Goal: Transaction & Acquisition: Purchase product/service

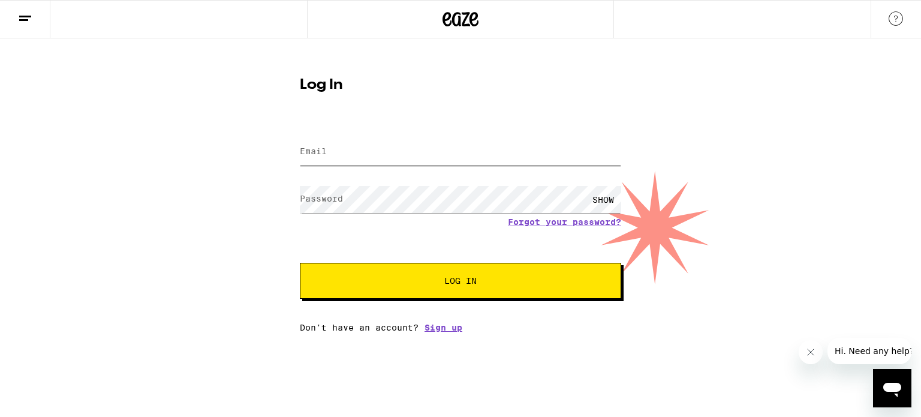
type input "[EMAIL_ADDRESS][DOMAIN_NAME]"
click at [464, 275] on button "Log In" at bounding box center [460, 281] width 321 height 36
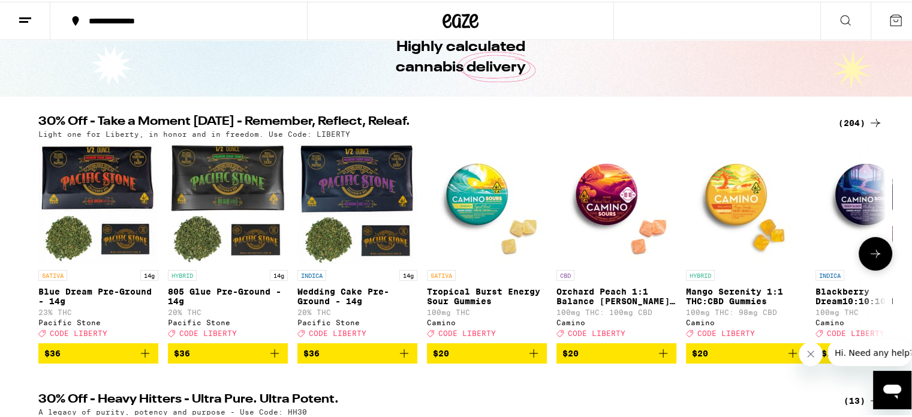
scroll to position [80, 0]
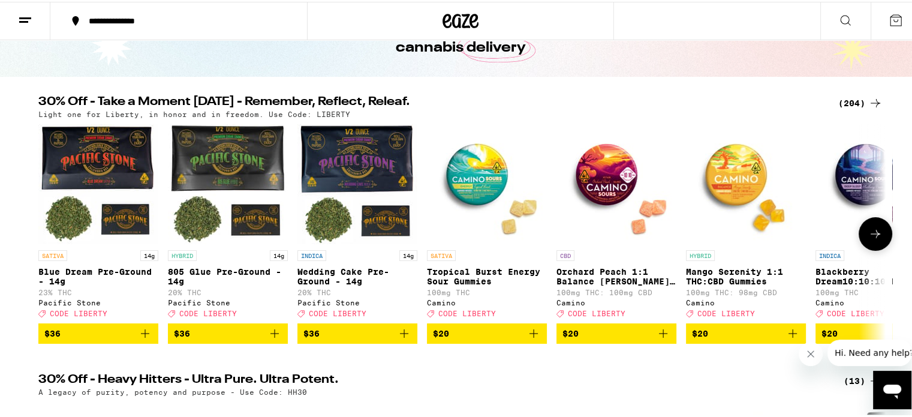
click at [97, 335] on span "$36" at bounding box center [98, 331] width 108 height 14
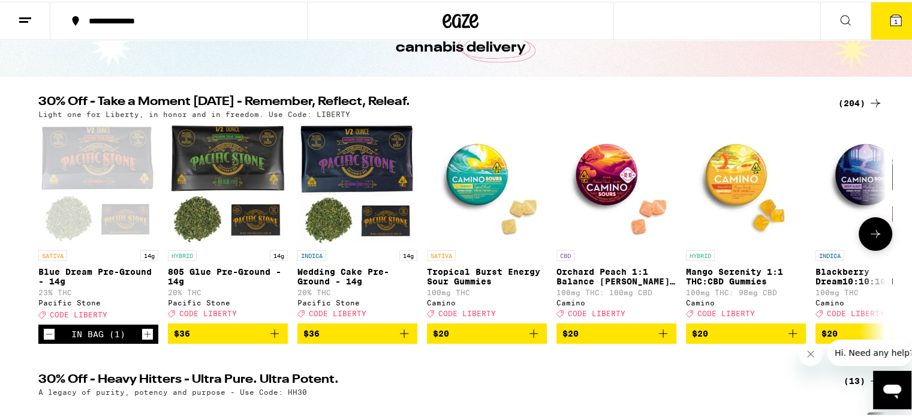
scroll to position [118, 0]
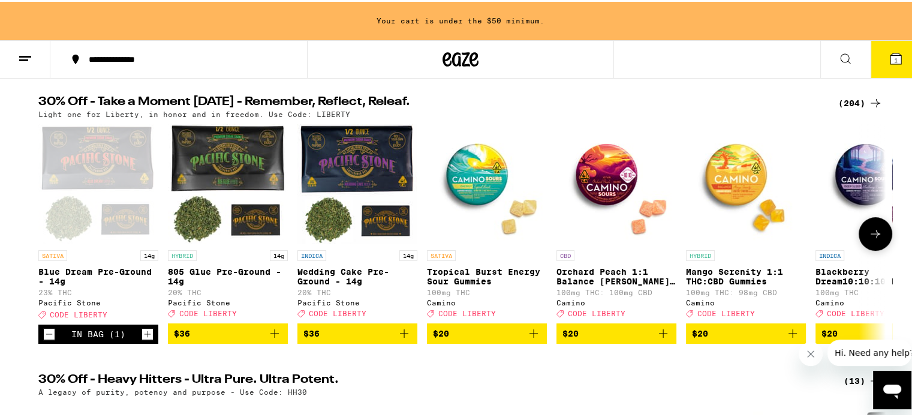
click at [355, 339] on span "$36" at bounding box center [357, 331] width 108 height 14
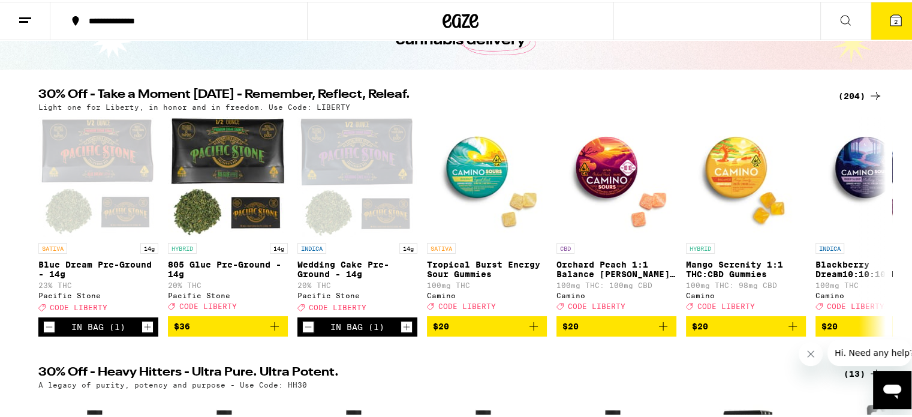
scroll to position [80, 0]
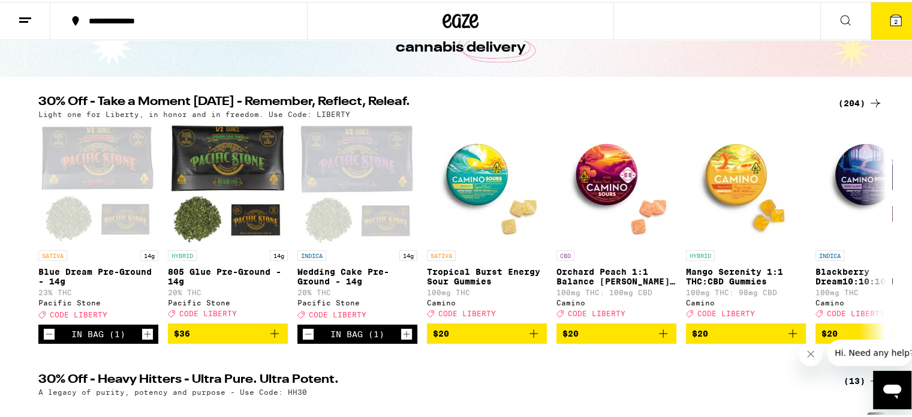
click at [871, 98] on icon at bounding box center [875, 101] width 10 height 8
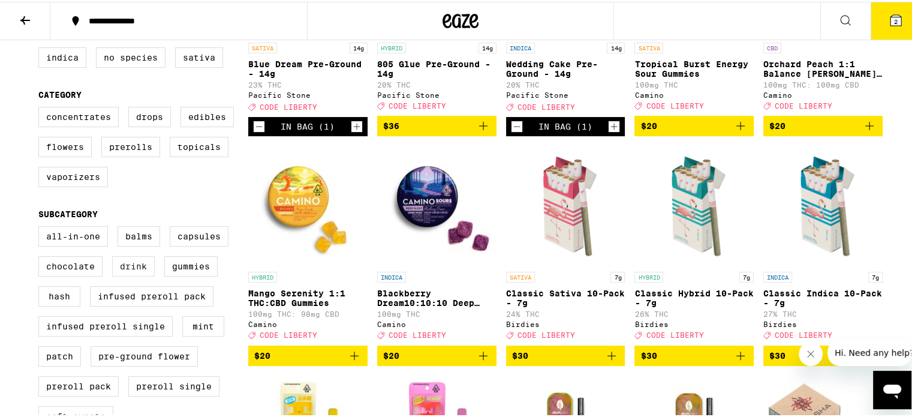
scroll to position [279, 0]
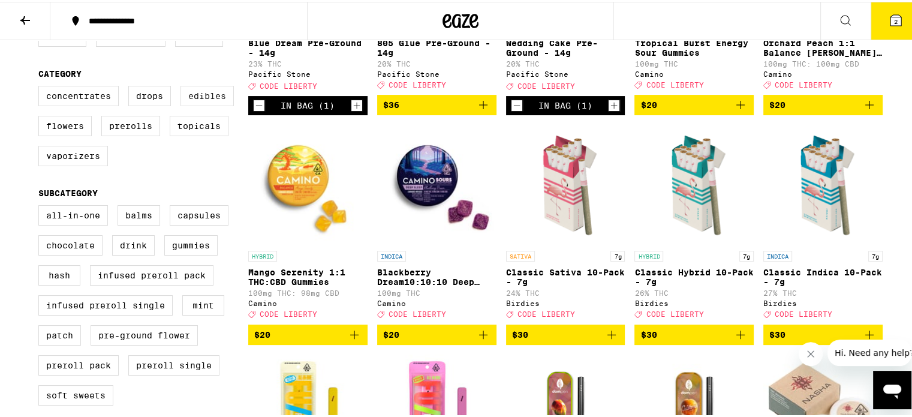
click at [197, 98] on label "Edibles" at bounding box center [206, 94] width 53 height 20
click at [41, 86] on input "Edibles" at bounding box center [41, 86] width 1 height 1
checkbox input "true"
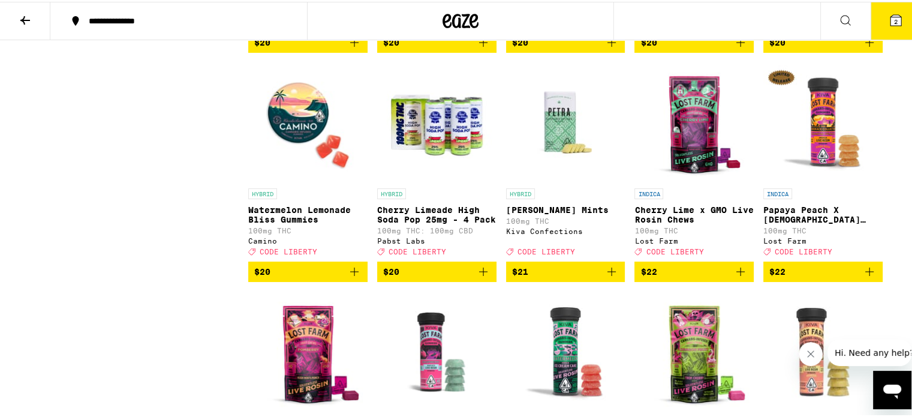
scroll to position [2637, 0]
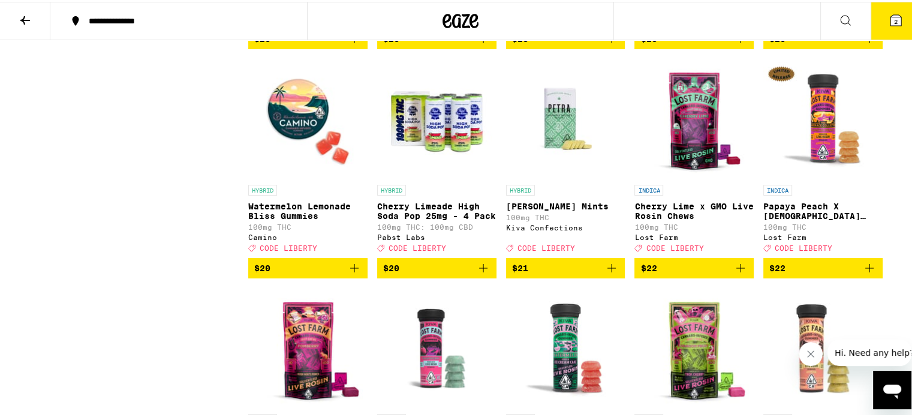
click at [686, 273] on span "$22" at bounding box center [693, 266] width 107 height 14
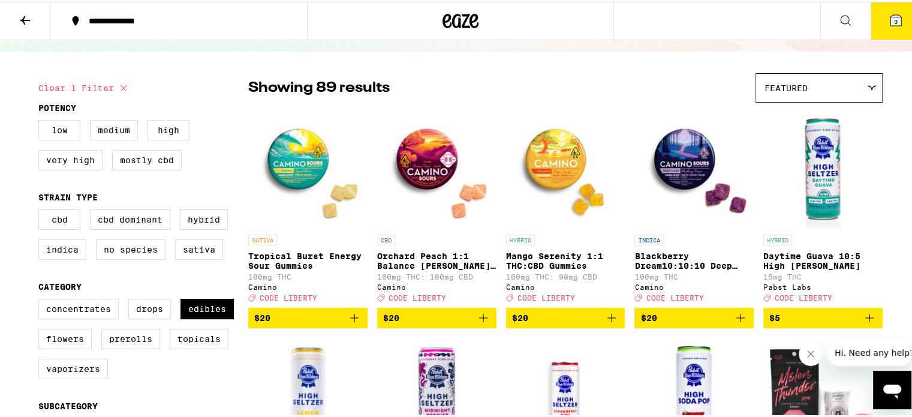
scroll to position [0, 0]
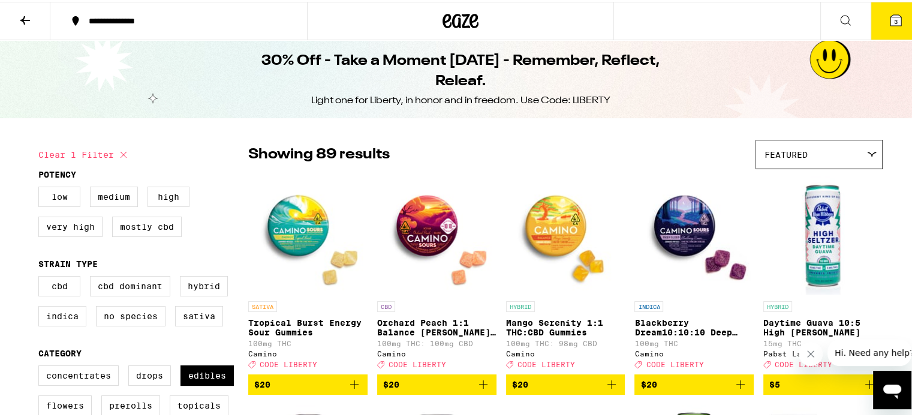
click at [870, 152] on icon at bounding box center [872, 152] width 10 height 5
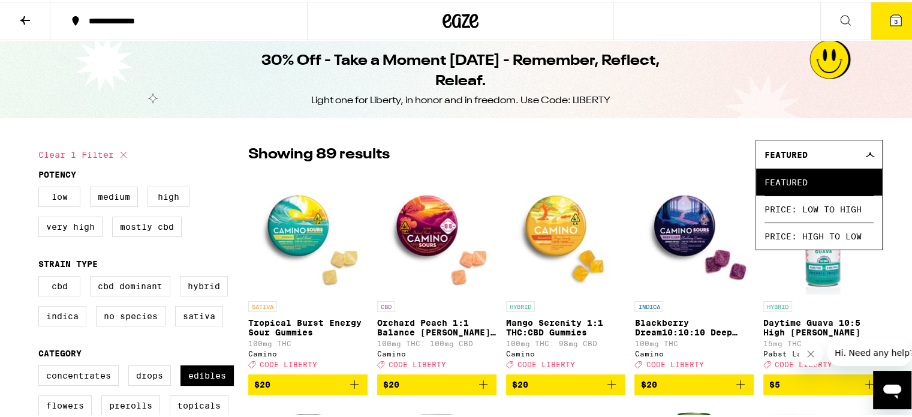
click at [776, 100] on div "30% Off - Take a Moment [DATE] - Remember, Reflect, Releaf. Light one for Liber…" at bounding box center [460, 77] width 921 height 78
click at [746, 65] on div "30% Off - Take a Moment [DATE] - Remember, Reflect, Releaf. Light one for Liber…" at bounding box center [460, 77] width 921 height 78
click at [865, 154] on icon at bounding box center [870, 152] width 10 height 5
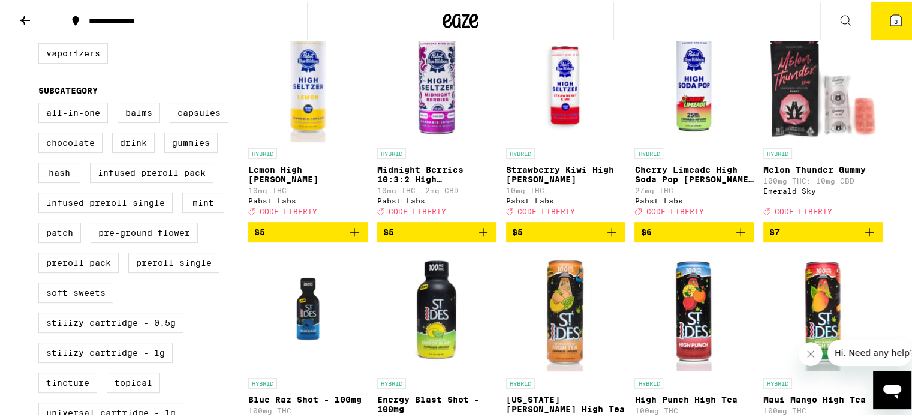
scroll to position [399, 0]
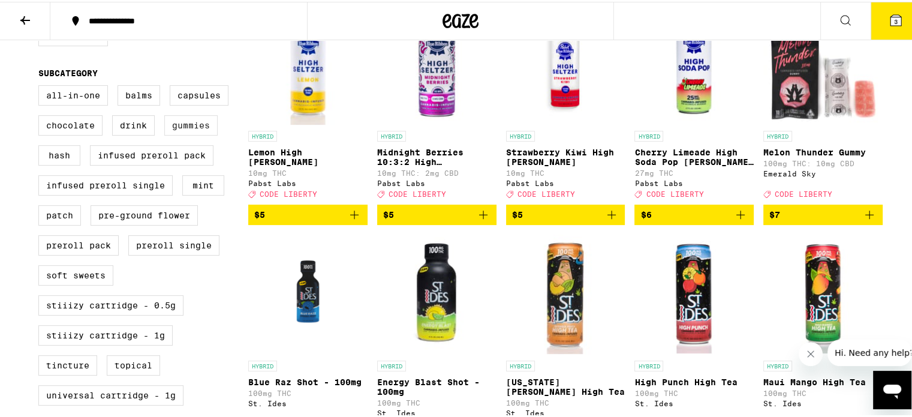
click at [188, 133] on label "Gummies" at bounding box center [190, 123] width 53 height 20
click at [41, 86] on input "Gummies" at bounding box center [41, 85] width 1 height 1
checkbox input "true"
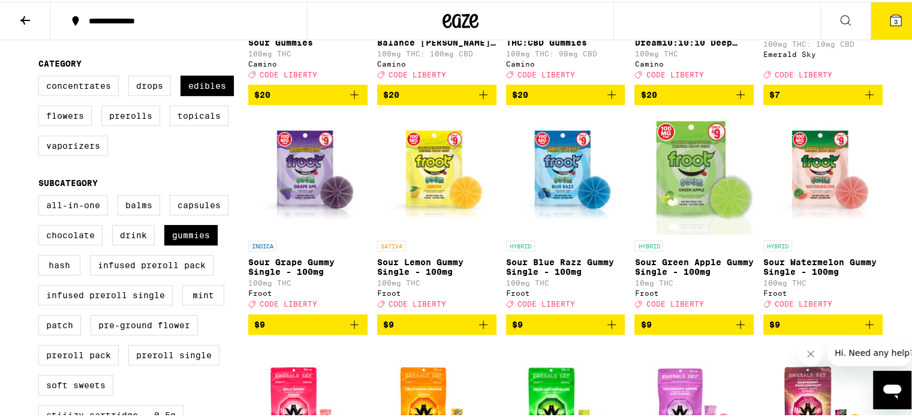
scroll to position [319, 0]
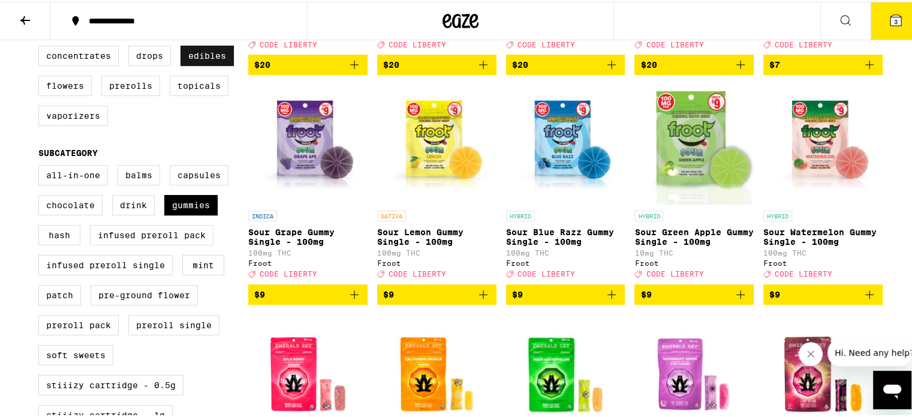
click at [206, 58] on label "Edibles" at bounding box center [206, 54] width 53 height 20
click at [41, 46] on input "Edibles" at bounding box center [41, 46] width 1 height 1
checkbox input "false"
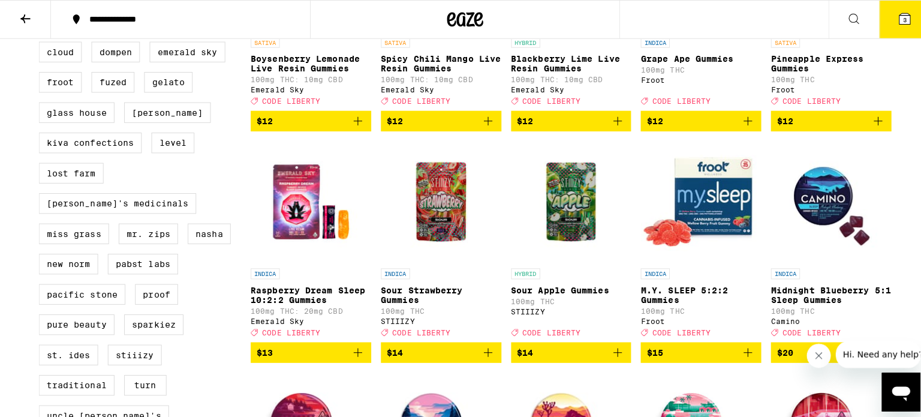
scroll to position [959, 0]
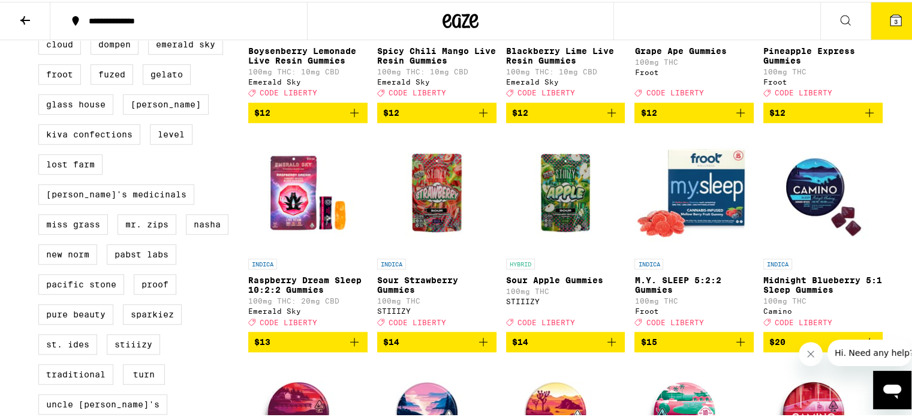
click at [686, 347] on span "$15" at bounding box center [693, 340] width 107 height 14
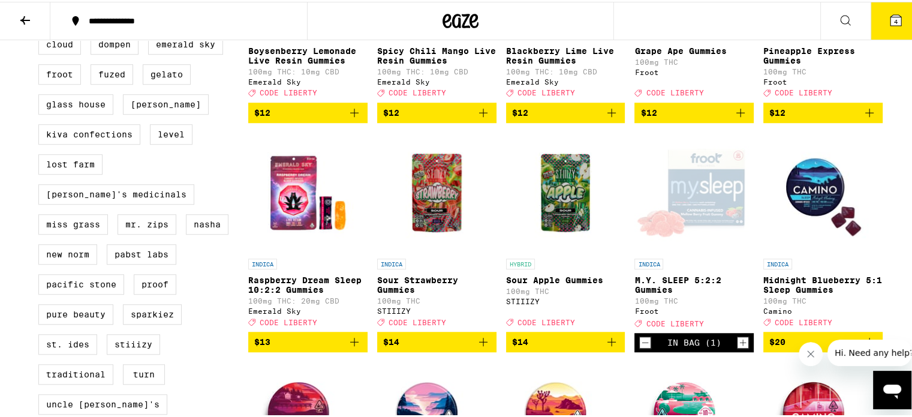
click at [890, 19] on icon at bounding box center [895, 18] width 11 height 11
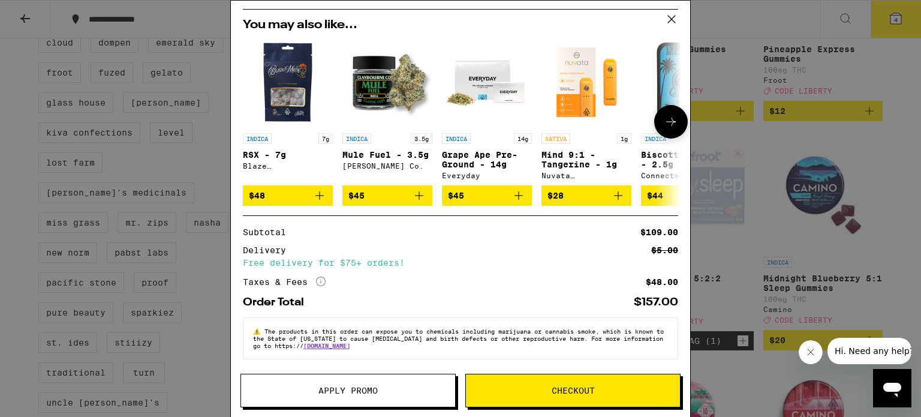
scroll to position [209, 0]
click at [572, 387] on span "Checkout" at bounding box center [572, 390] width 43 height 8
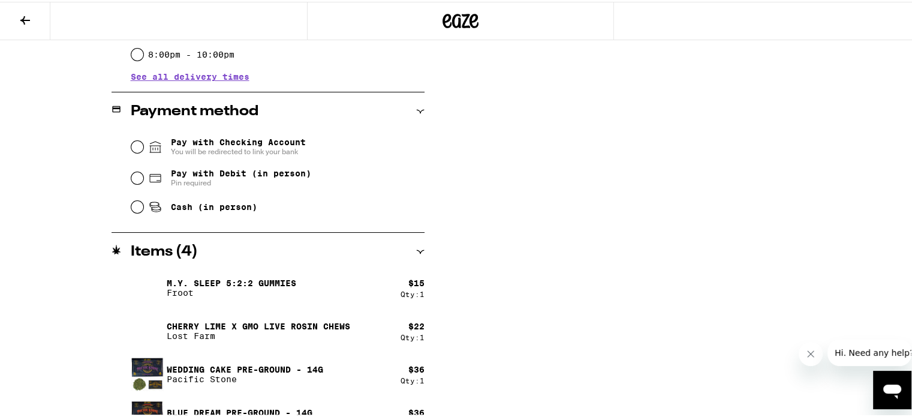
scroll to position [471, 0]
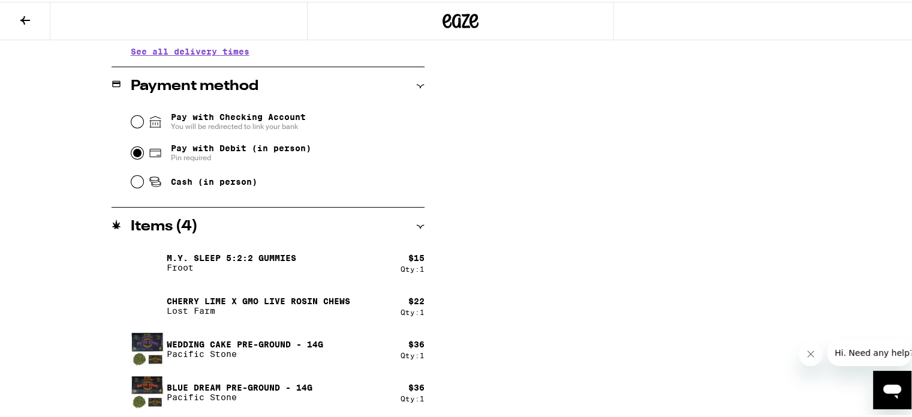
click at [132, 148] on input "Pay with Debit (in person) Pin required" at bounding box center [137, 151] width 12 height 12
radio input "true"
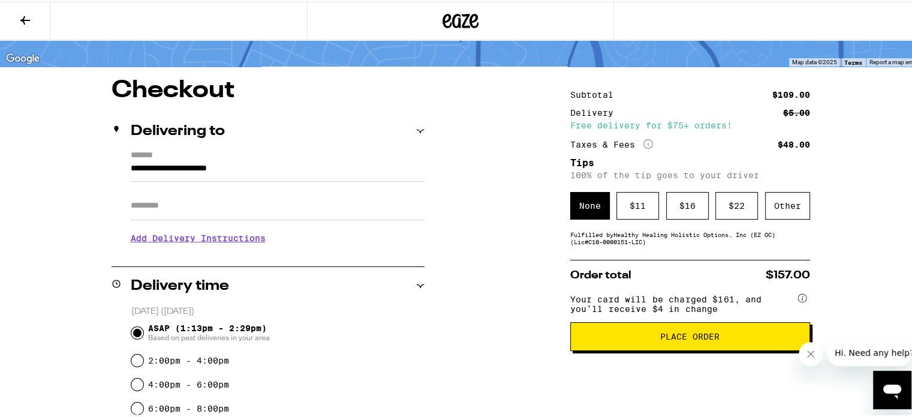
scroll to position [80, 0]
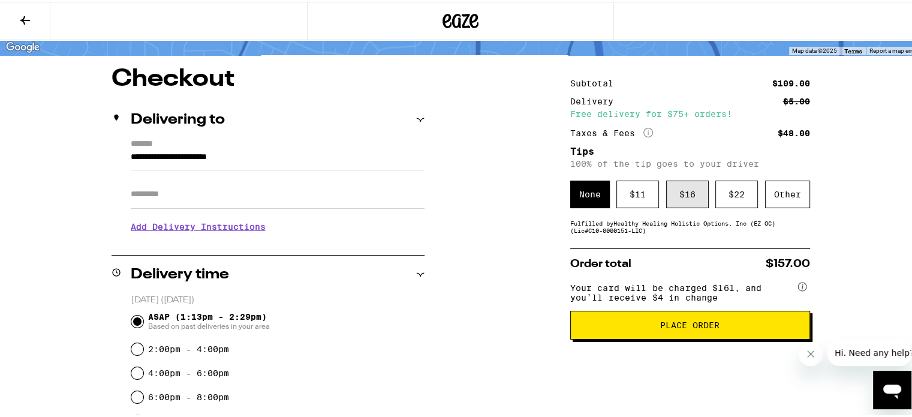
click at [685, 191] on div "$ 16" at bounding box center [687, 193] width 43 height 28
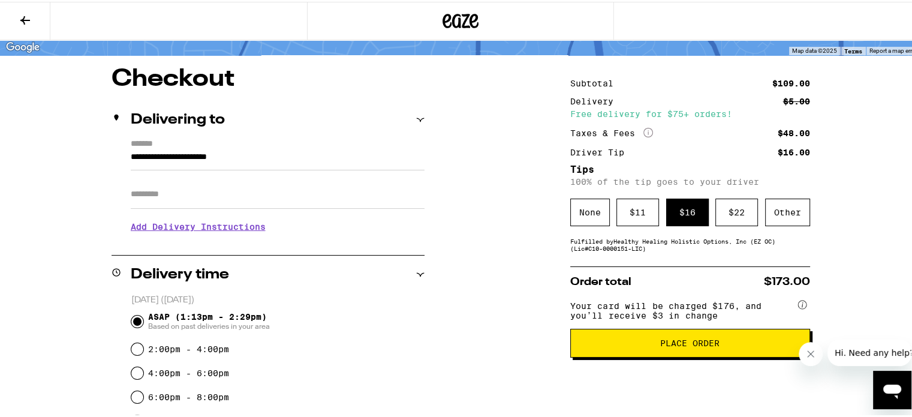
drag, startPoint x: 810, startPoint y: 351, endPoint x: 1425, endPoint y: 700, distance: 707.3
click at [810, 351] on icon "Close message from company" at bounding box center [810, 354] width 10 height 10
click at [679, 345] on span "Place Order" at bounding box center [689, 341] width 59 height 8
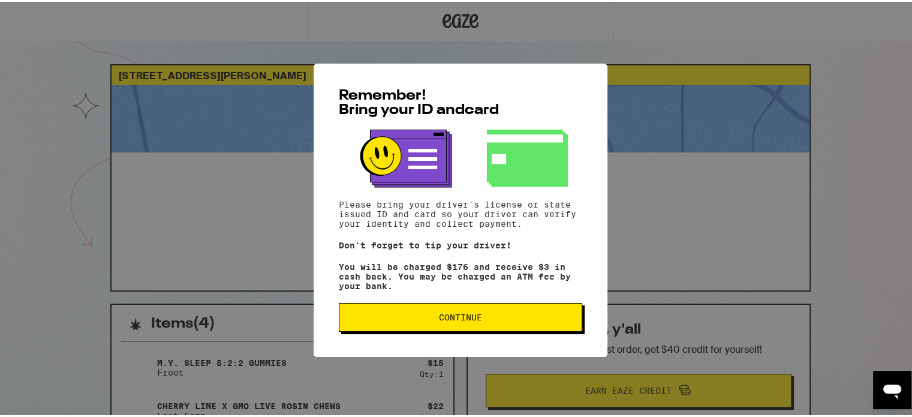
click at [483, 316] on span "Continue" at bounding box center [460, 315] width 223 height 8
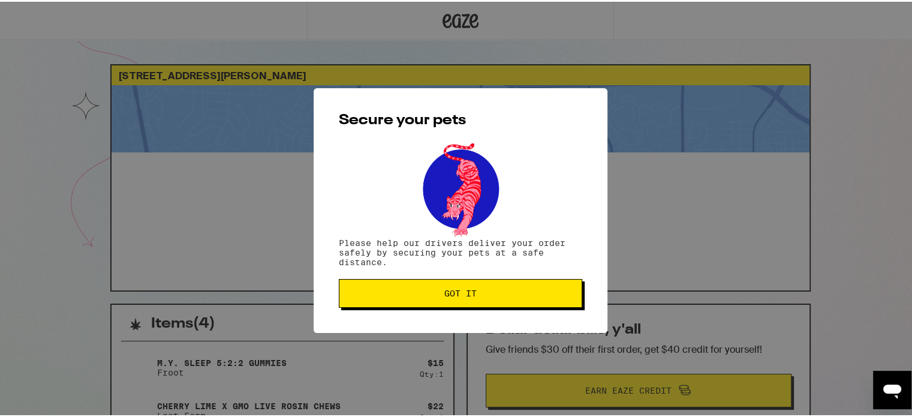
click at [460, 296] on span "Got it" at bounding box center [460, 291] width 32 height 8
